Goal: Transaction & Acquisition: Purchase product/service

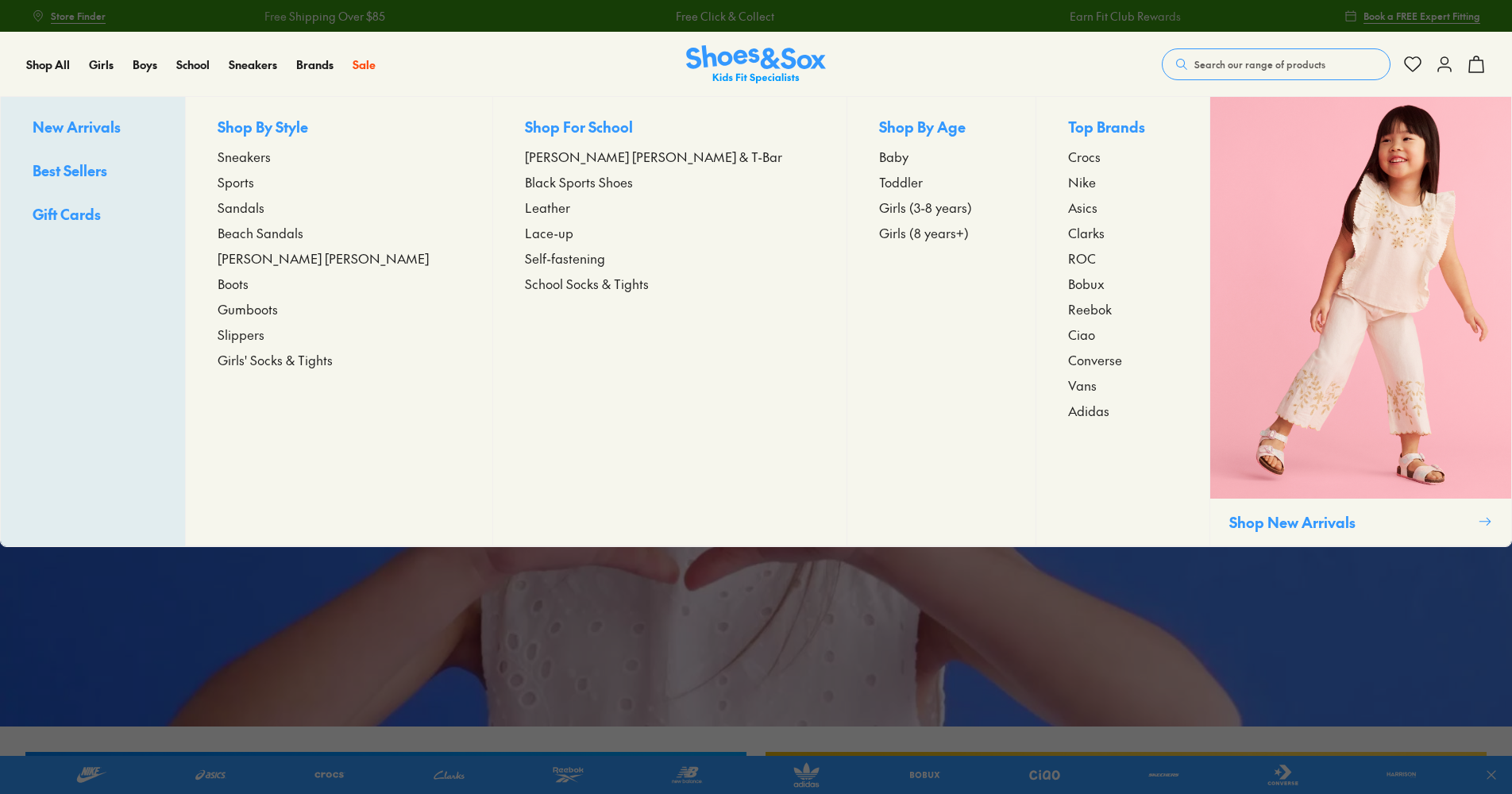
click at [265, 338] on span "Slippers" at bounding box center [241, 335] width 47 height 19
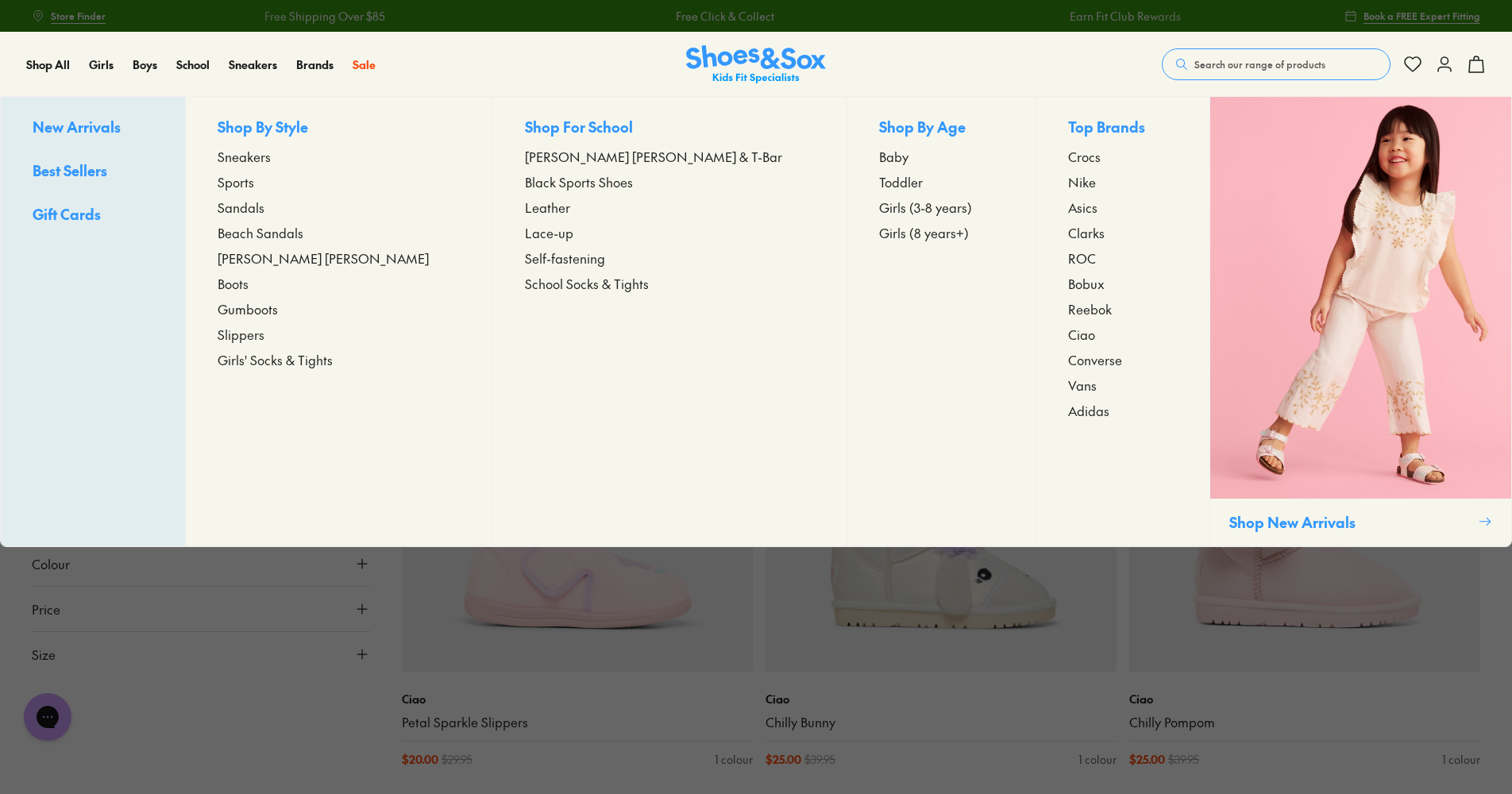
click at [311, 263] on span "[PERSON_NAME] [PERSON_NAME]" at bounding box center [324, 258] width 211 height 19
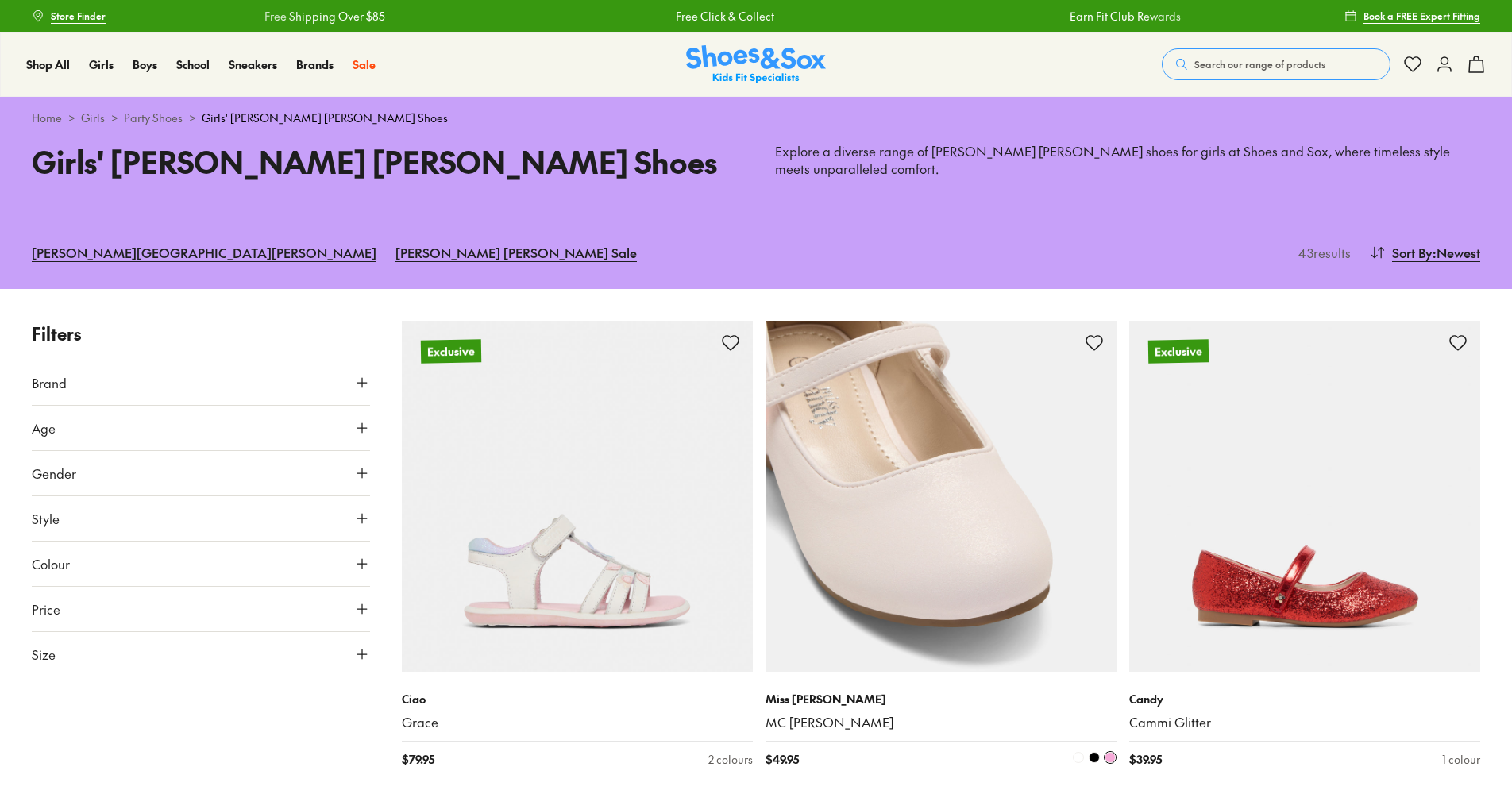
scroll to position [79, 0]
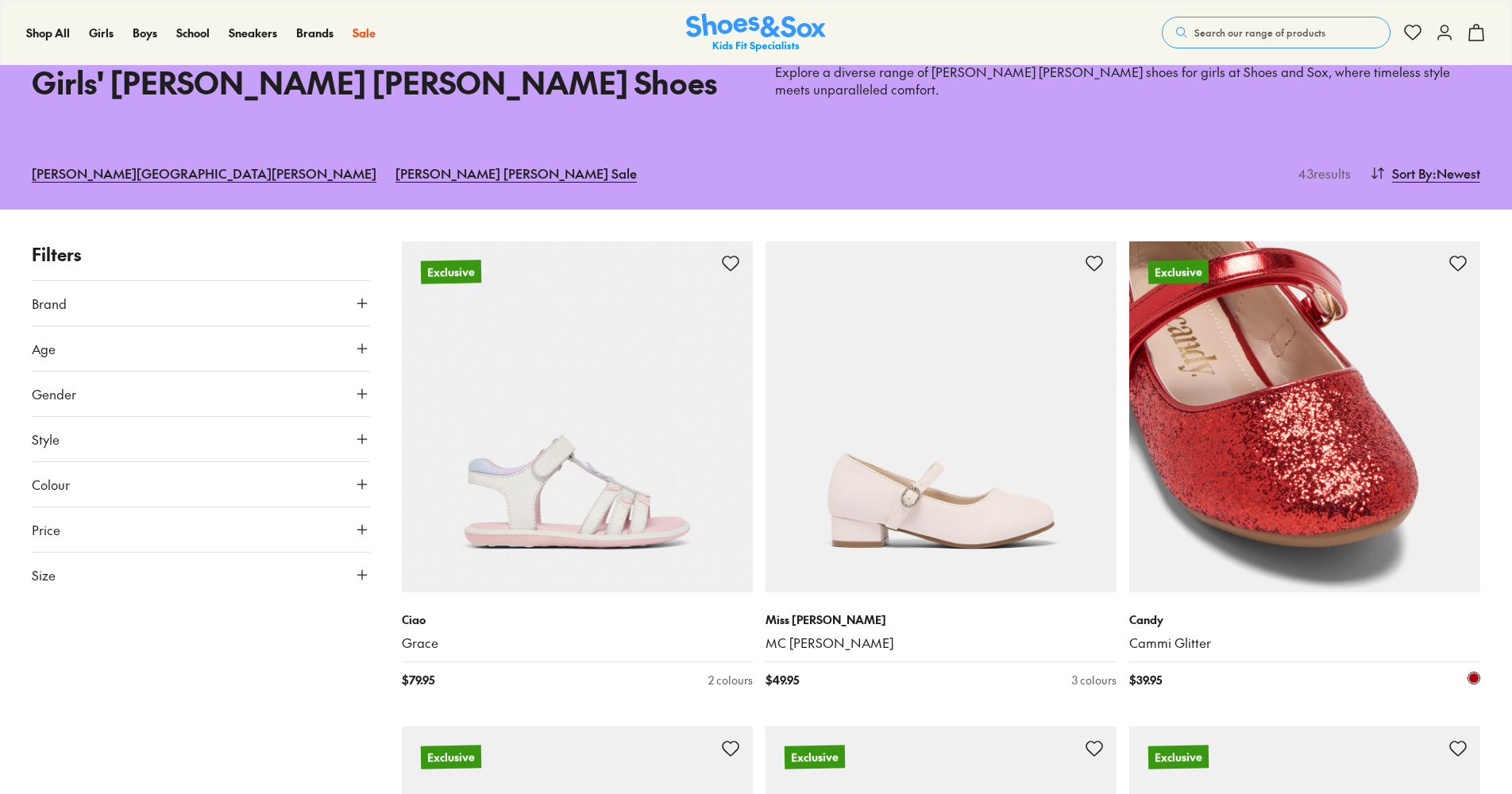
click at [1235, 410] on img at bounding box center [1305, 416] width 351 height 351
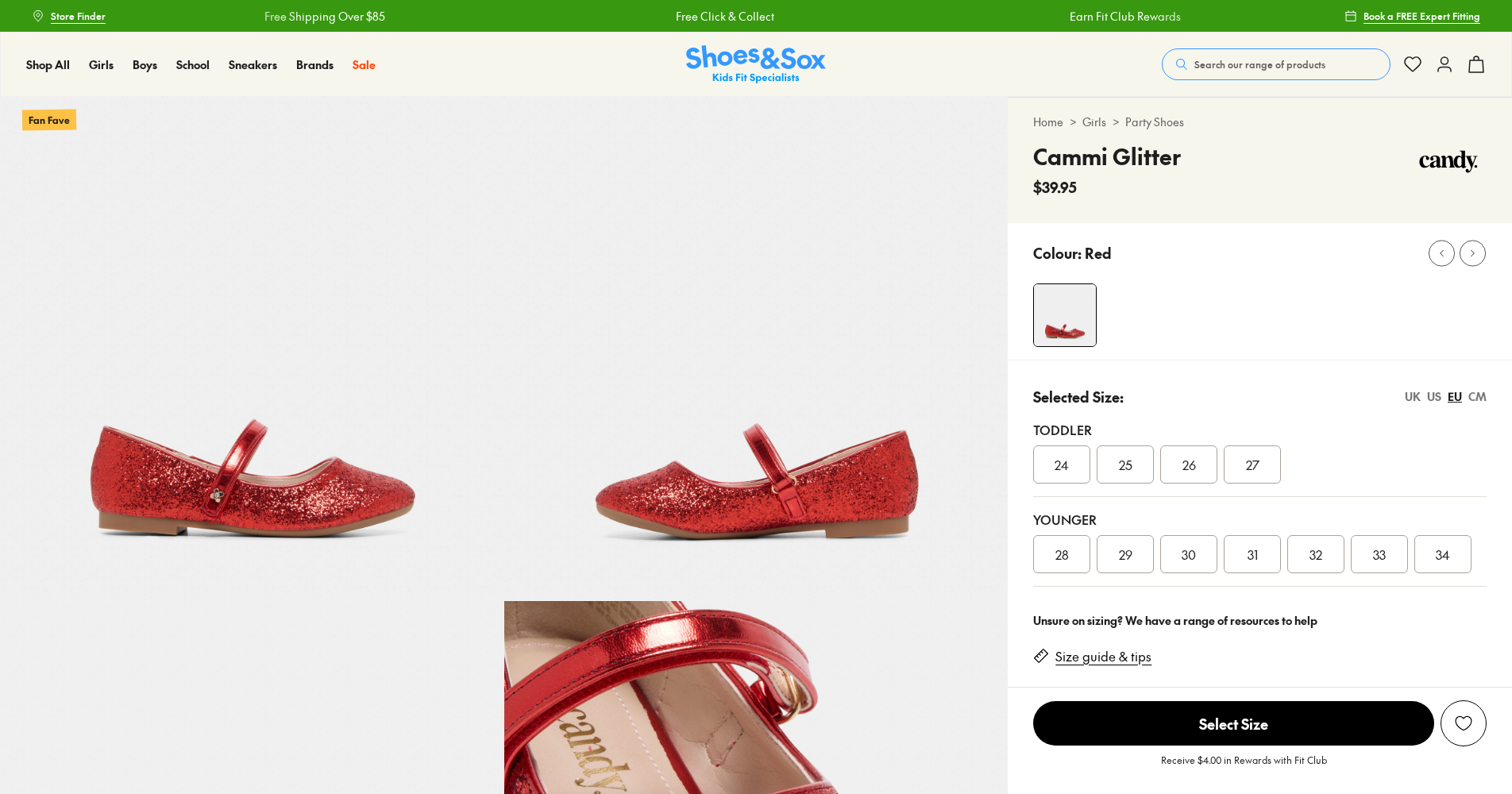
select select "*"
click at [1315, 555] on span "32" at bounding box center [1316, 554] width 13 height 19
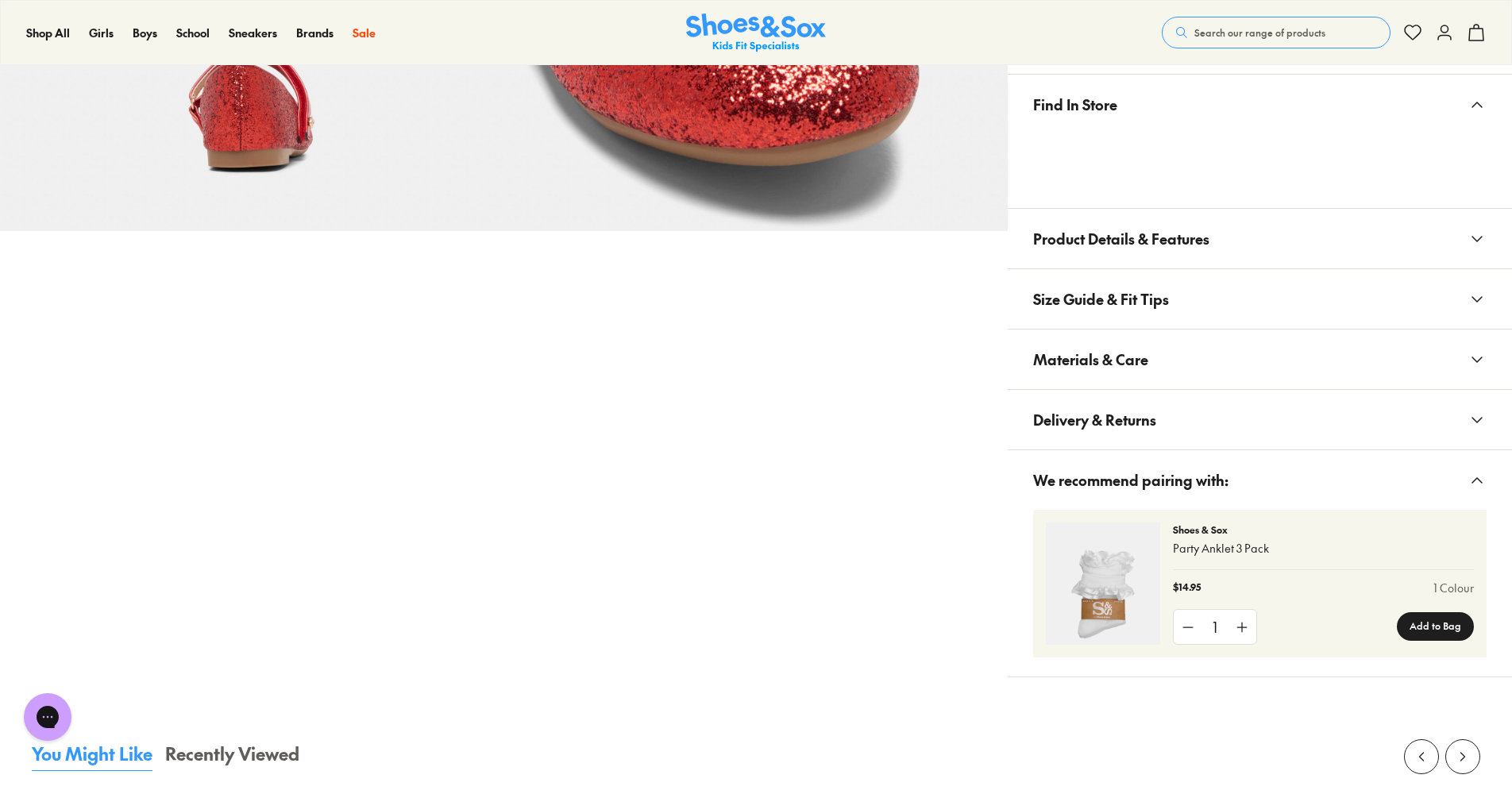
scroll to position [318, 0]
